Goal: Task Accomplishment & Management: Manage account settings

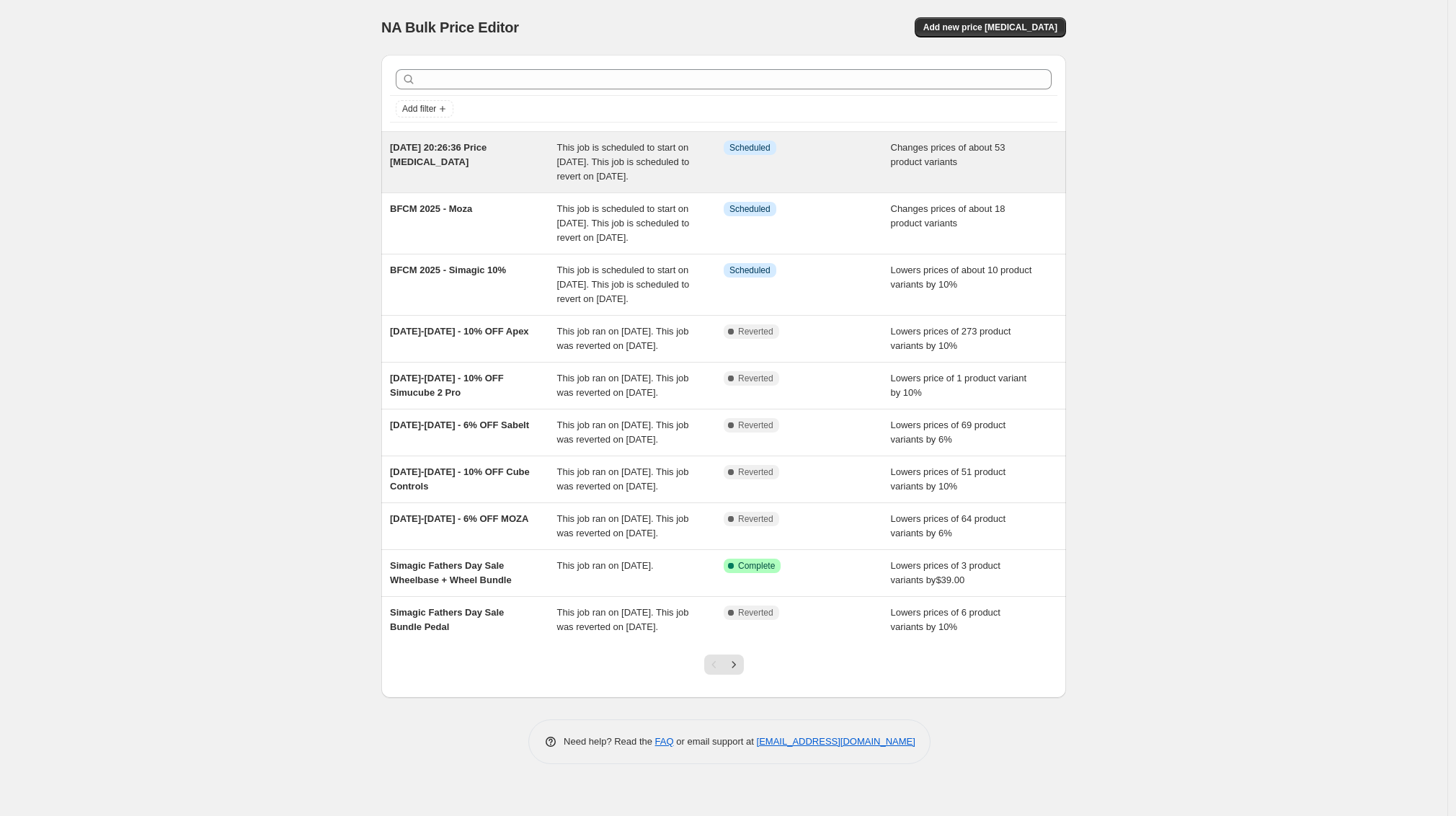
click at [510, 156] on div "[DATE] 20:26:36 Price [MEDICAL_DATA]" at bounding box center [473, 162] width 168 height 43
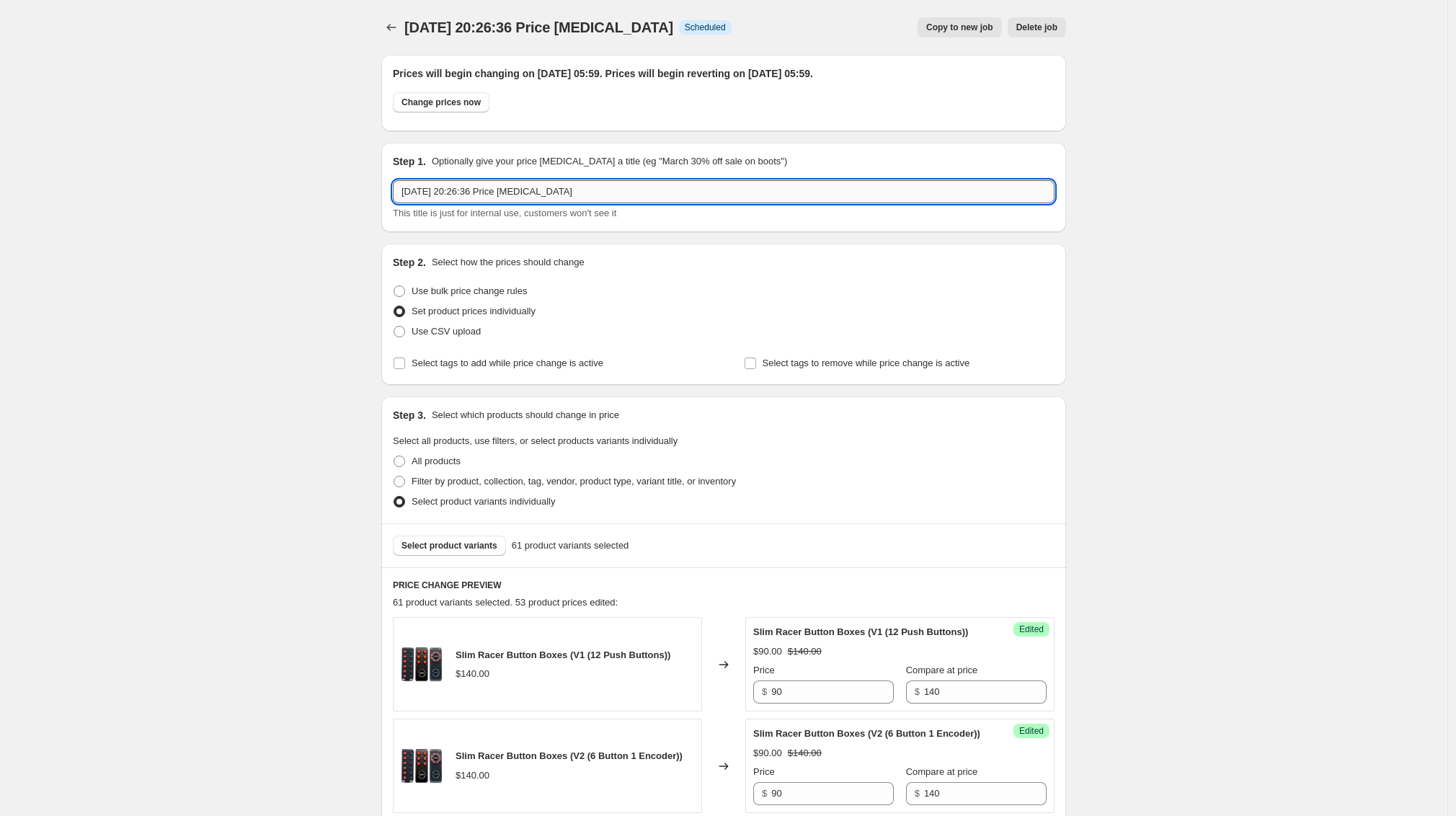
click at [491, 194] on input "[DATE] 20:26:36 Price [MEDICAL_DATA]" at bounding box center [724, 191] width 662 height 23
click at [399, 29] on icon "Price change jobs" at bounding box center [391, 27] width 14 height 14
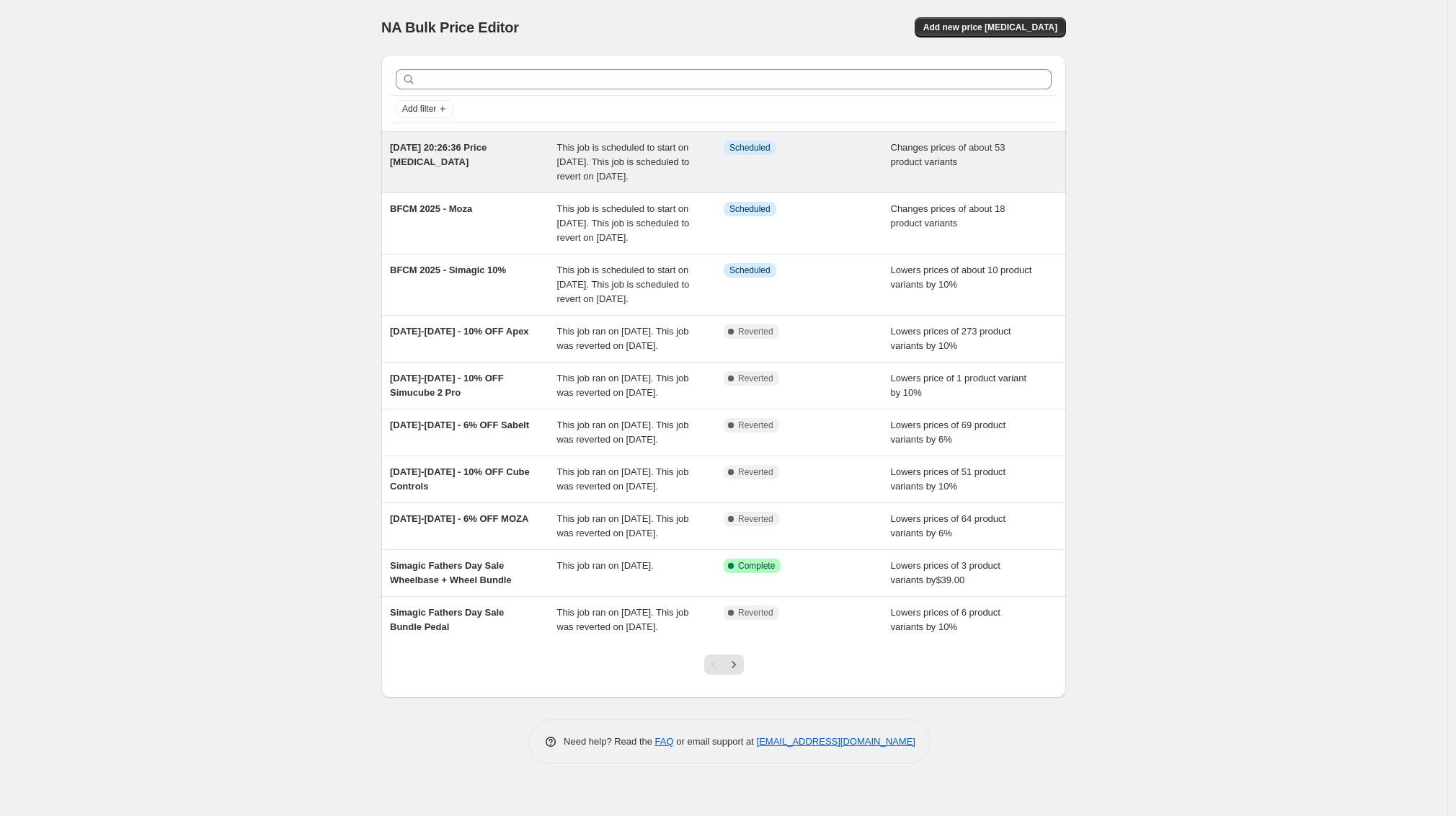
click at [503, 155] on div "[DATE] 20:26:36 Price [MEDICAL_DATA]" at bounding box center [473, 162] width 168 height 43
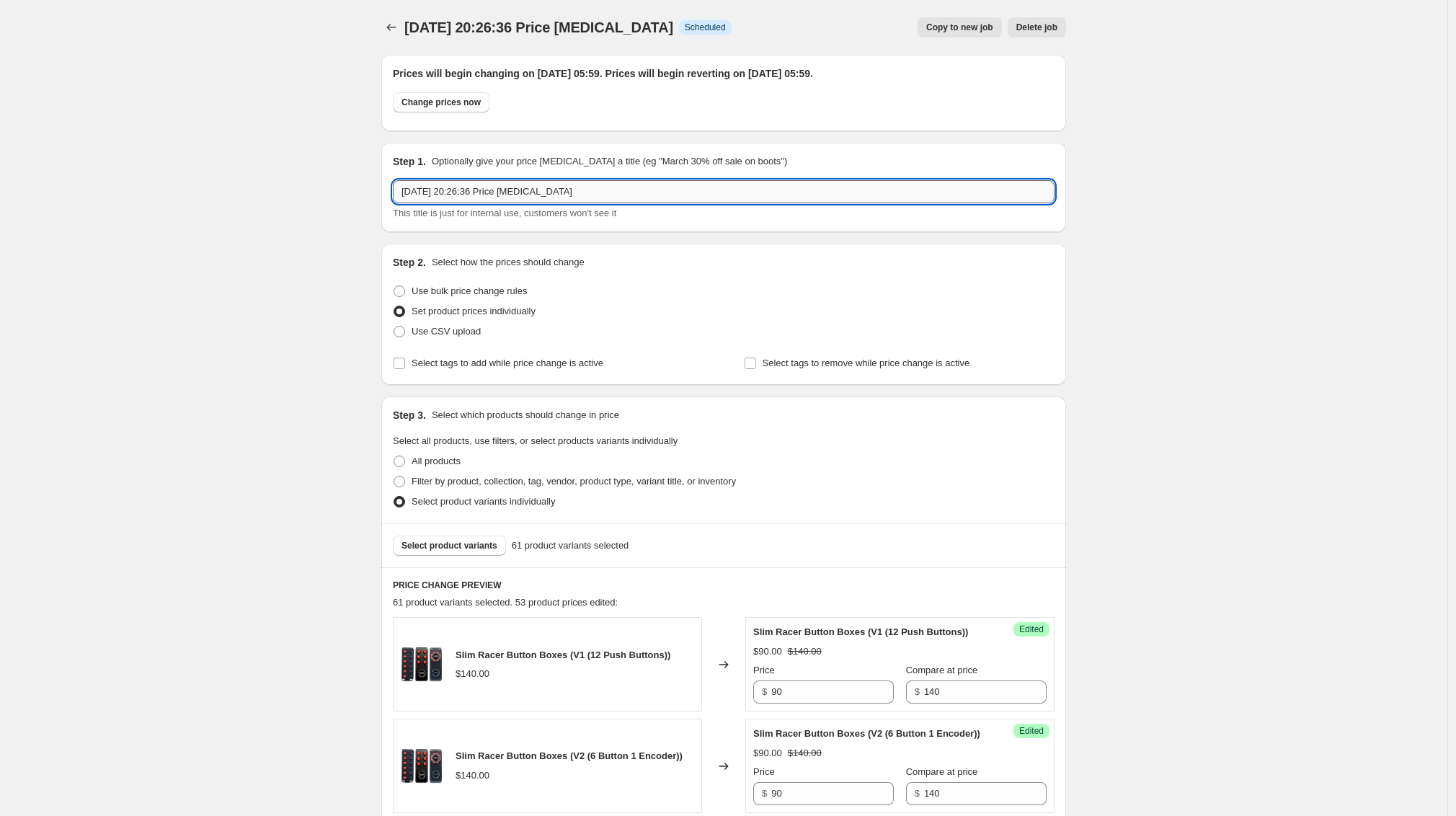
click at [478, 190] on input "[DATE] 20:26:36 Price [MEDICAL_DATA]" at bounding box center [724, 191] width 662 height 23
type input "BFCM 2025 - Apex Sim Racing"
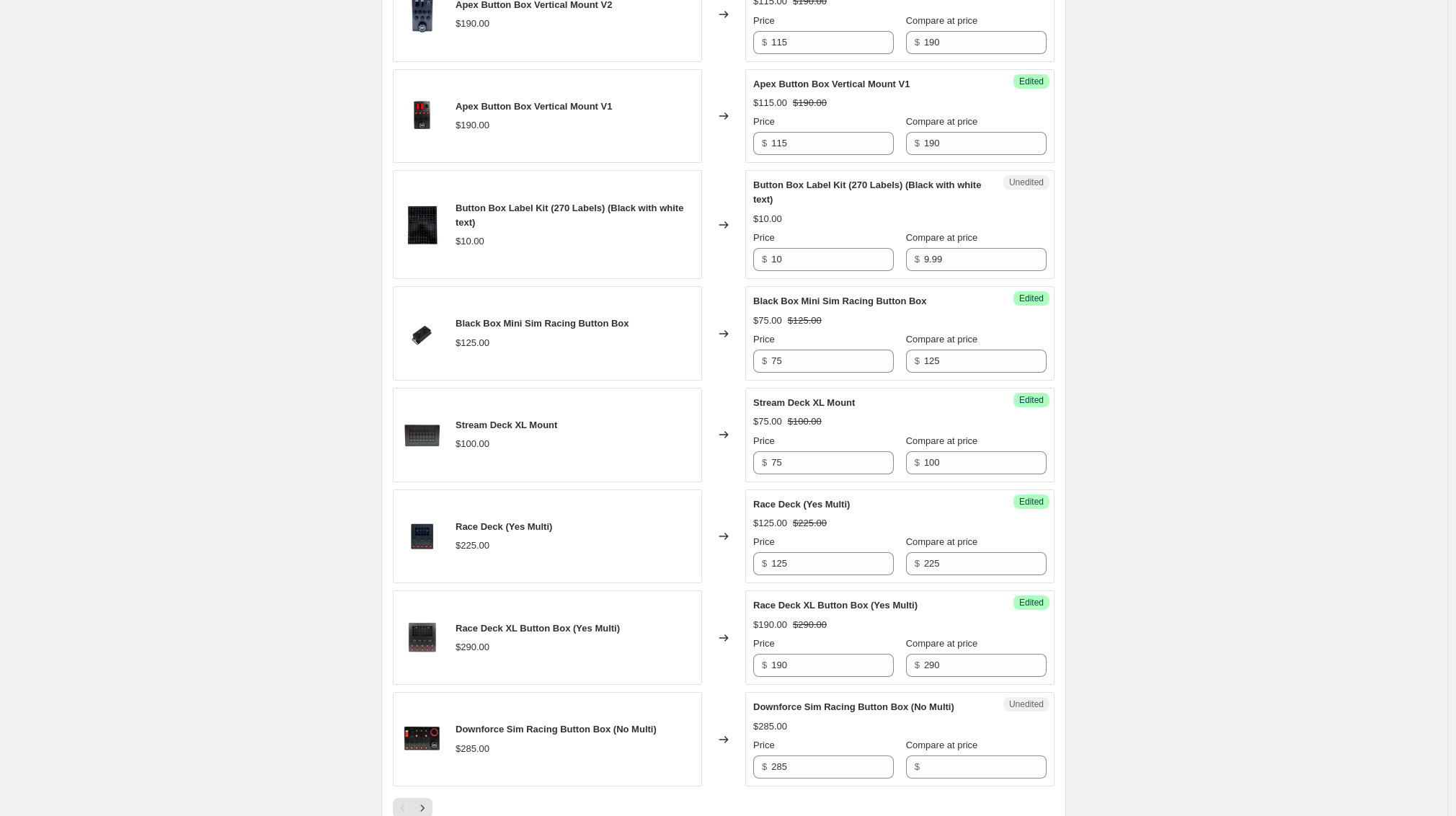
scroll to position [2524, 0]
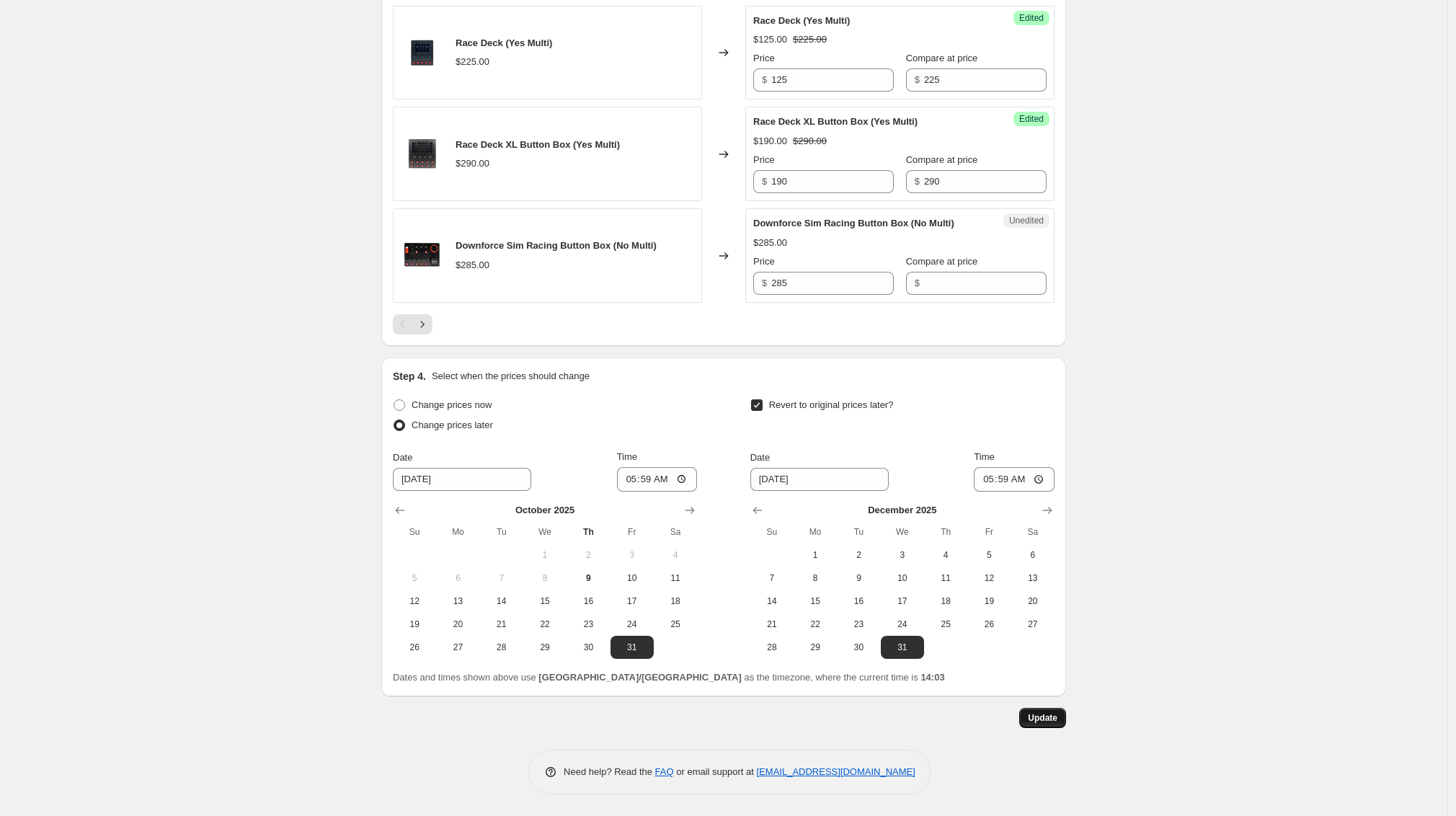
click at [1057, 721] on span "Update" at bounding box center [1042, 718] width 29 height 12
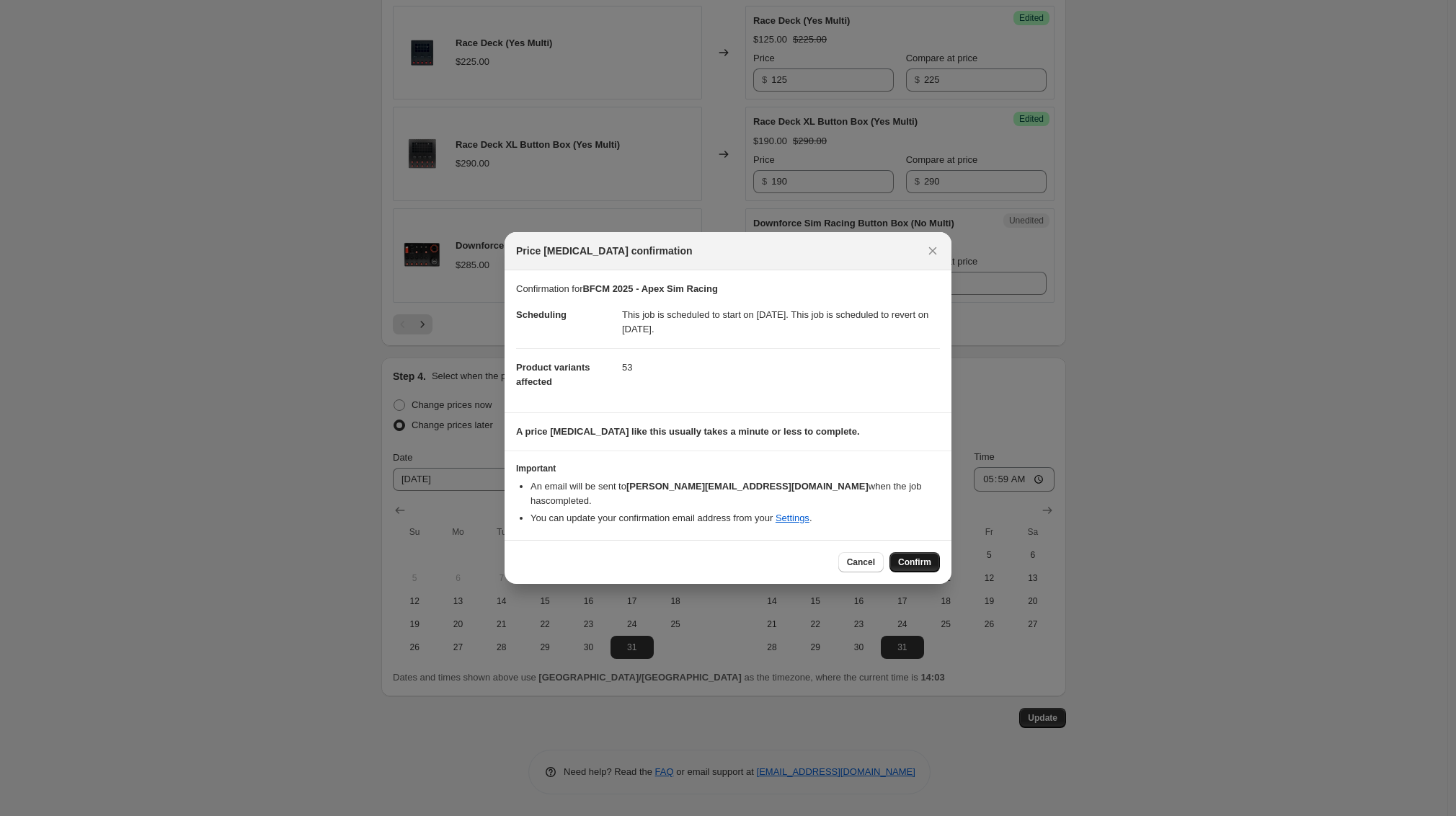
click at [919, 556] on span "Confirm" at bounding box center [915, 562] width 33 height 12
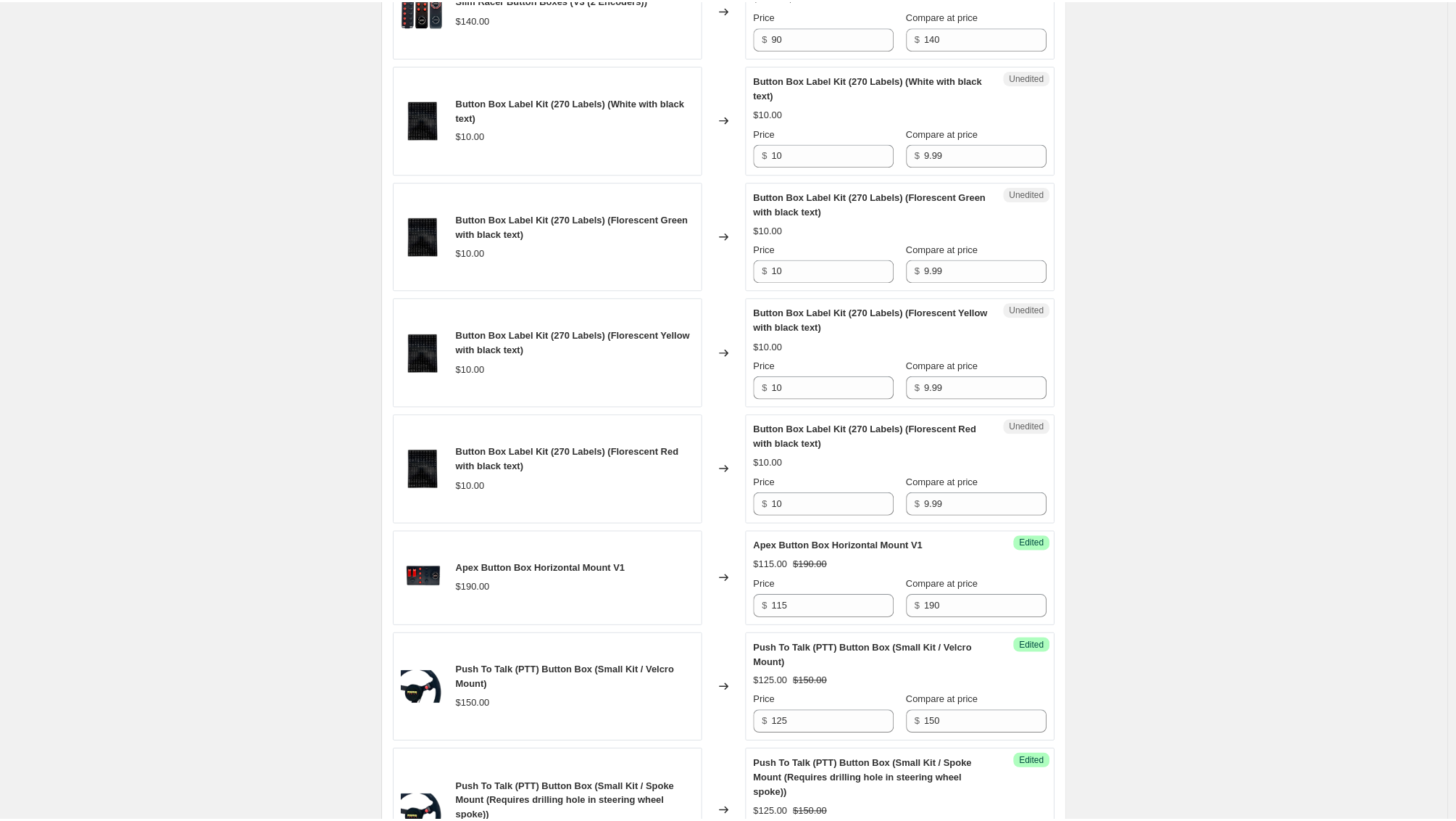
scroll to position [0, 0]
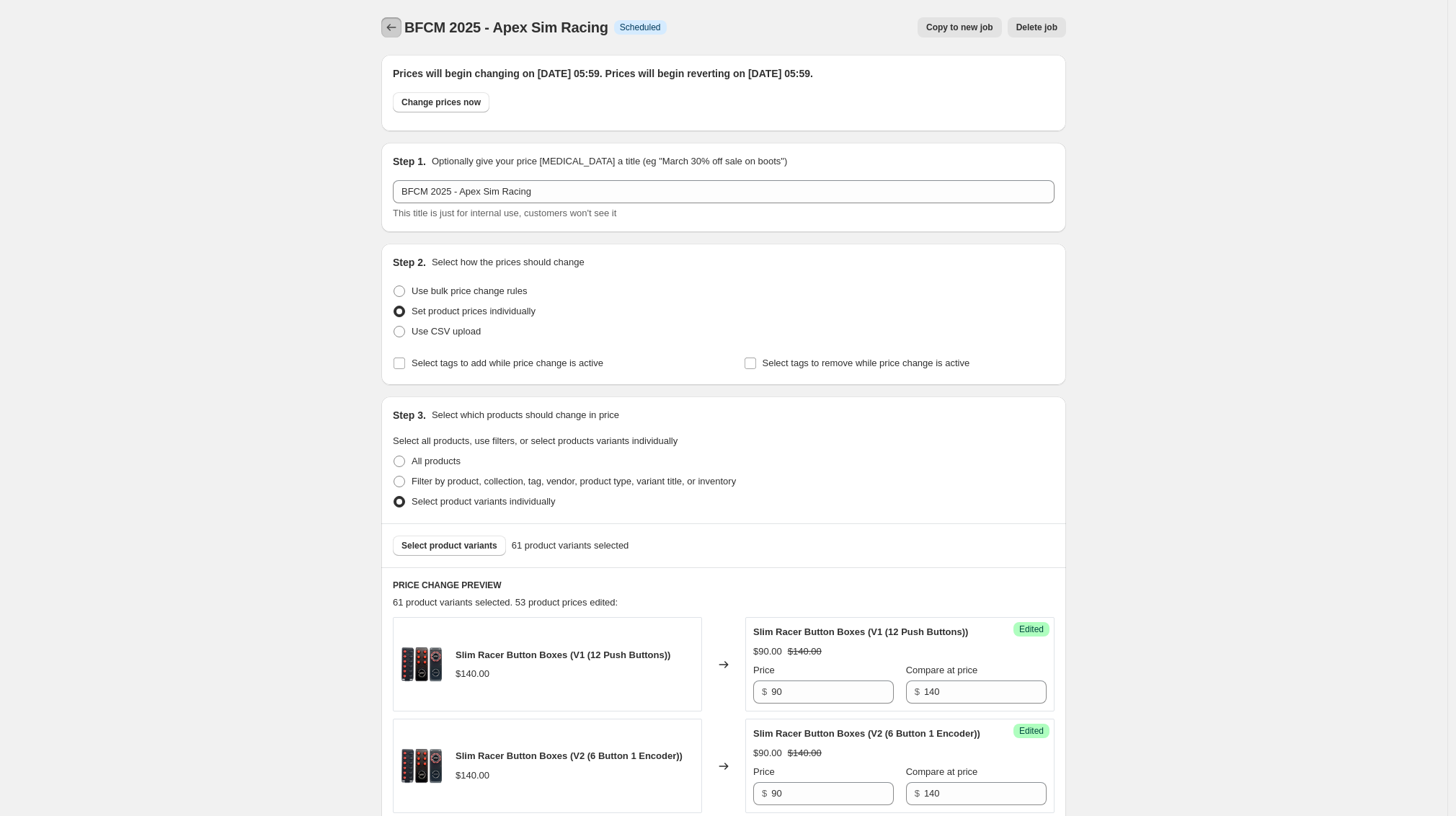
click at [396, 28] on icon "Price change jobs" at bounding box center [391, 27] width 14 height 14
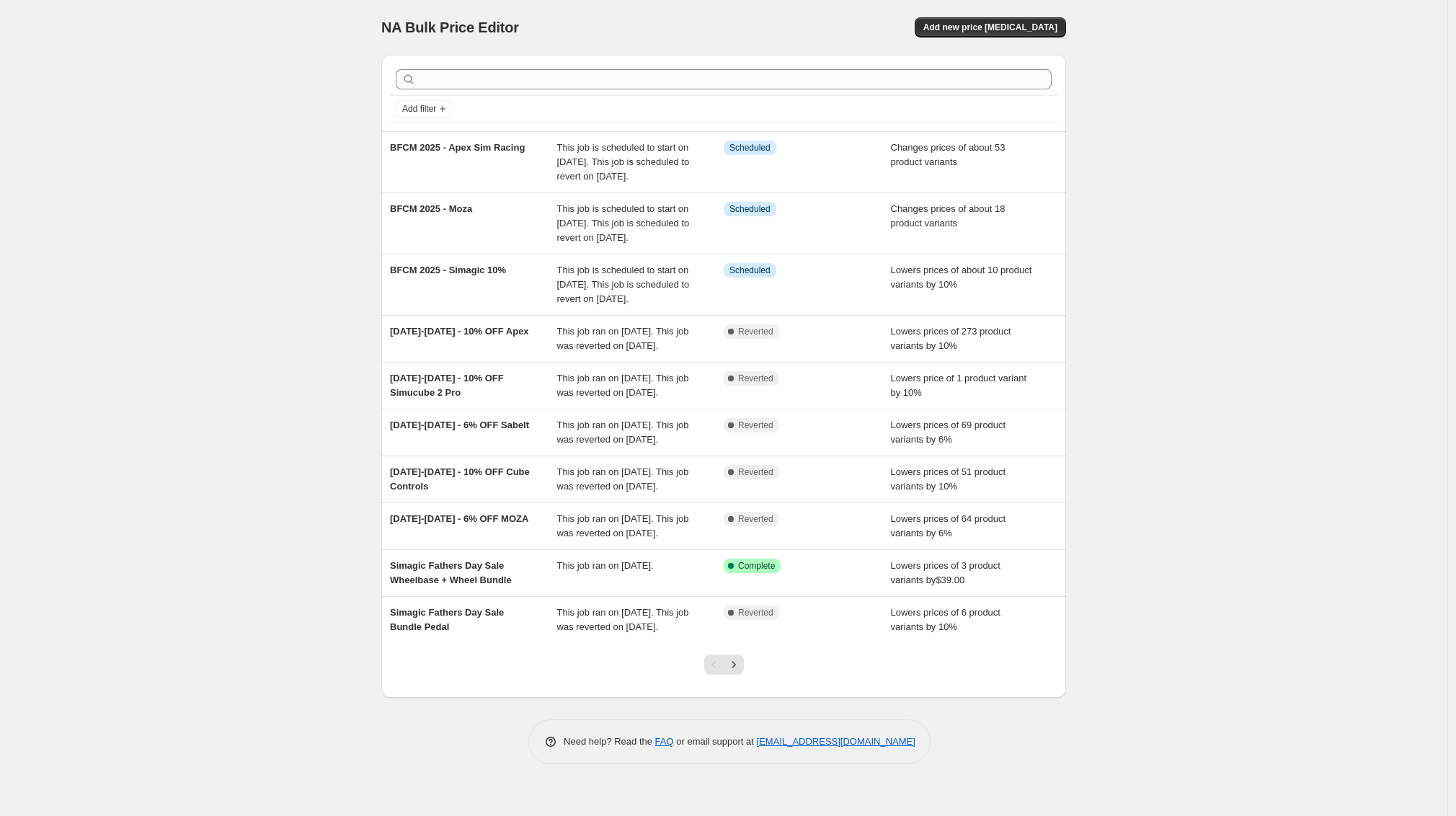
click at [207, 157] on div "NA Bulk Price Editor. This page is ready NA Bulk Price Editor Add new price [ME…" at bounding box center [723, 408] width 1447 height 816
